Goal: Communication & Community: Participate in discussion

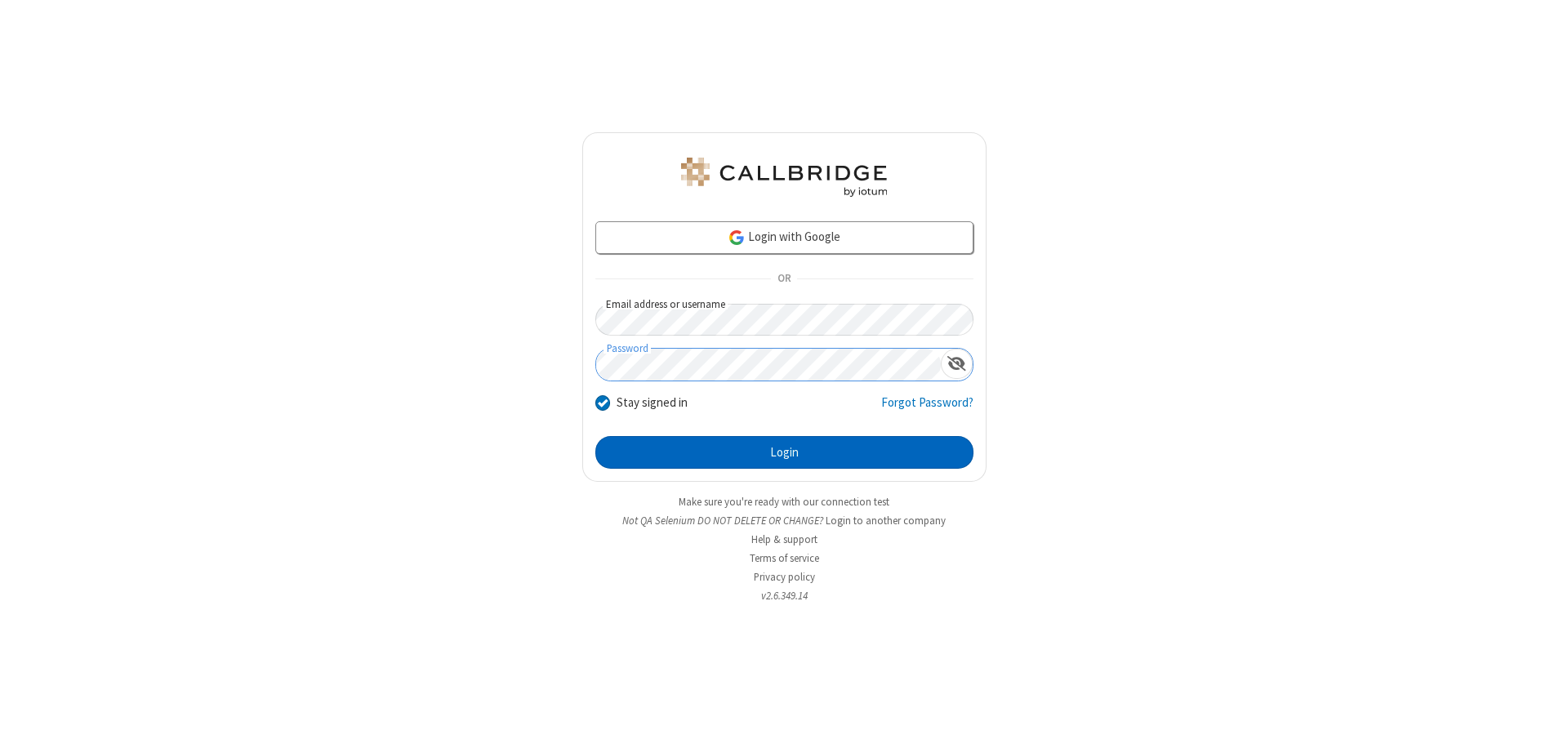
click at [784, 453] on button "Login" at bounding box center [785, 452] width 378 height 33
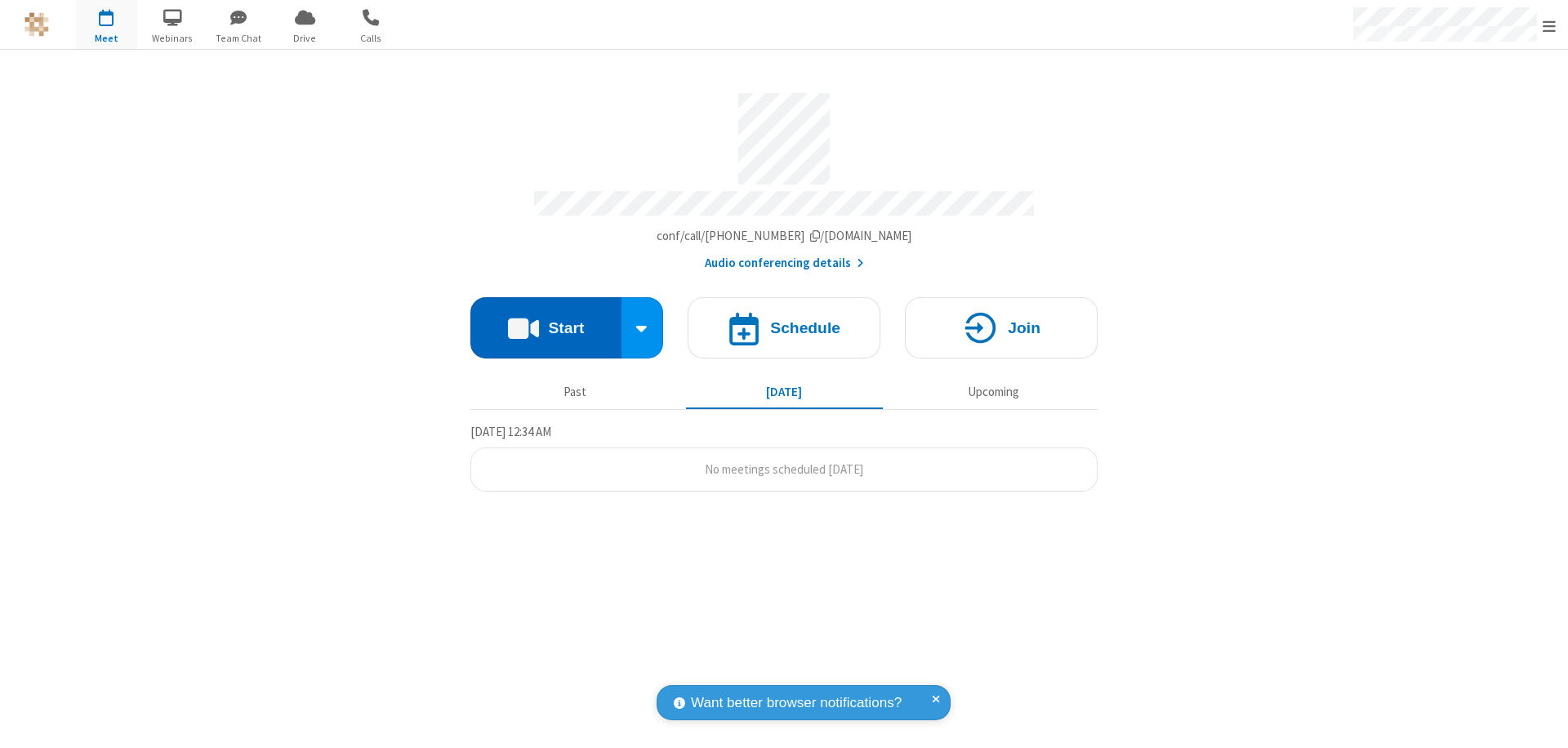
click at [545, 320] on button "Start" at bounding box center [546, 328] width 151 height 61
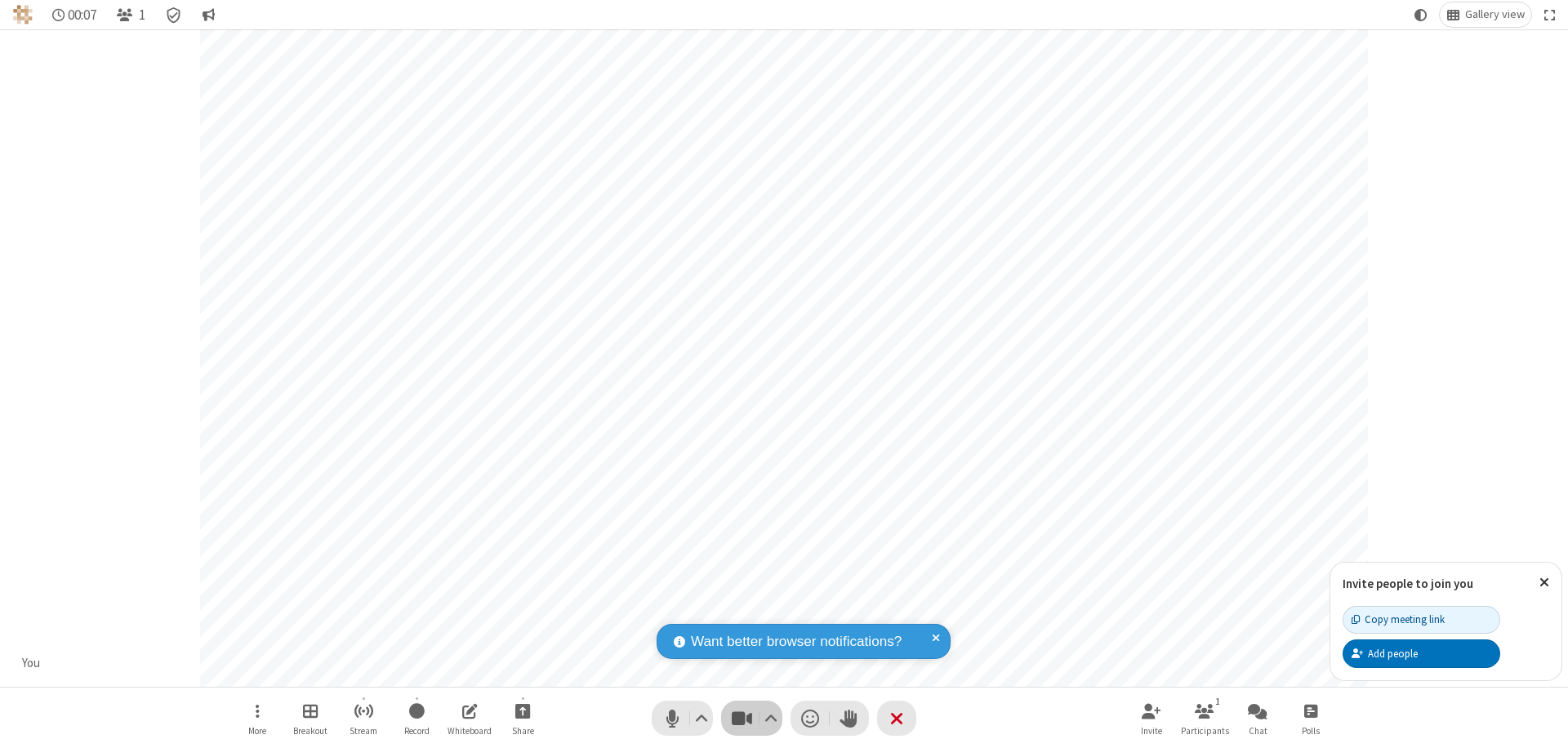
click at [742, 719] on span "Stop video (⌘+Shift+V)" at bounding box center [741, 719] width 24 height 24
click at [742, 719] on span "Start video (⌘+Shift+V)" at bounding box center [741, 719] width 24 height 24
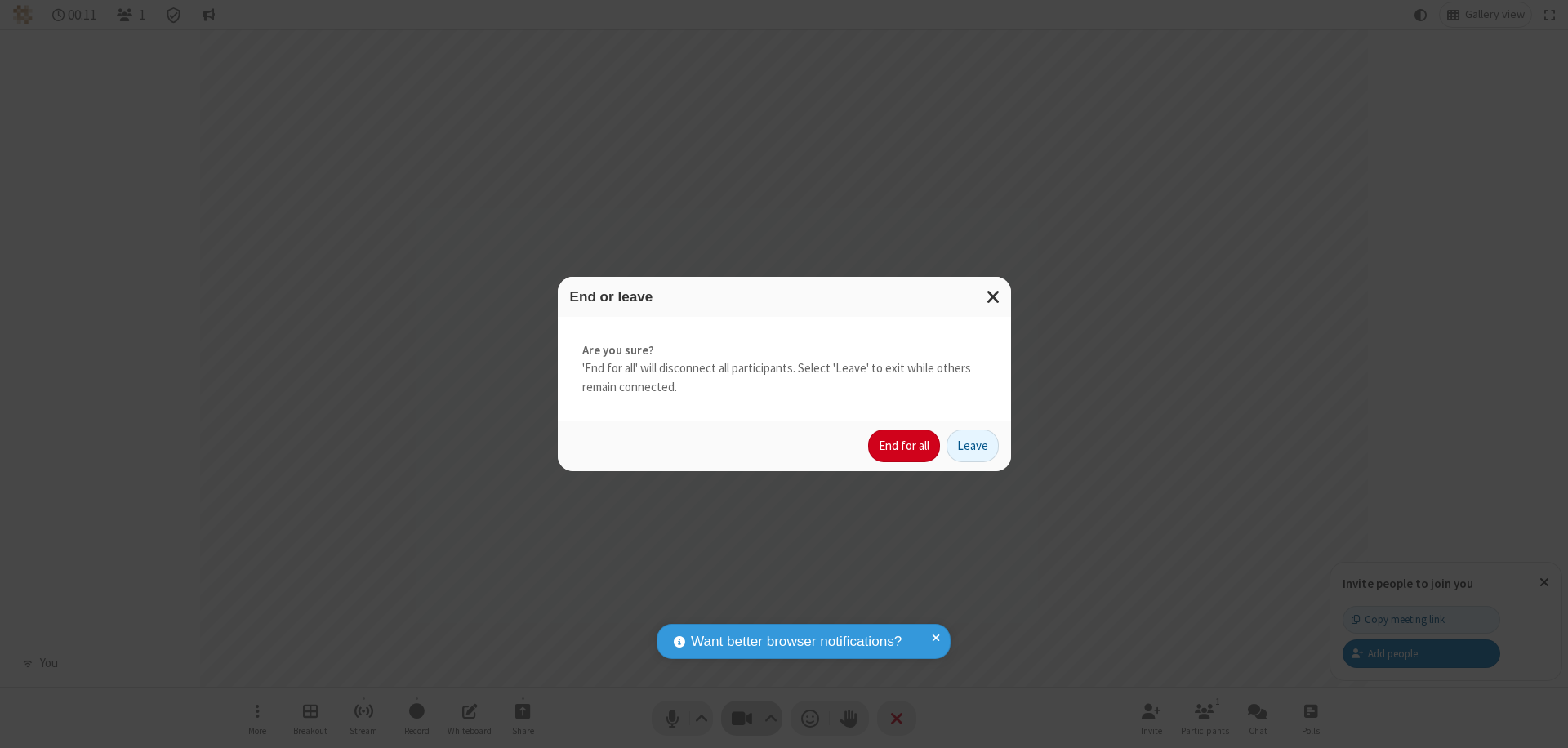
click at [905, 446] on button "End for all" at bounding box center [904, 445] width 72 height 33
